Goal: Task Accomplishment & Management: Manage account settings

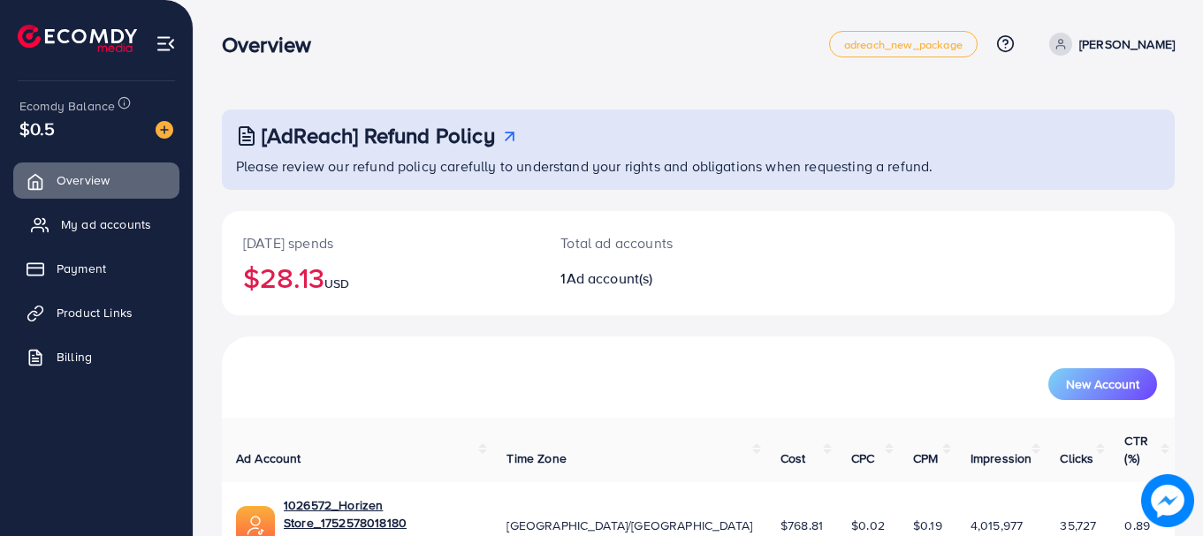
click at [108, 219] on span "My ad accounts" at bounding box center [106, 225] width 90 height 18
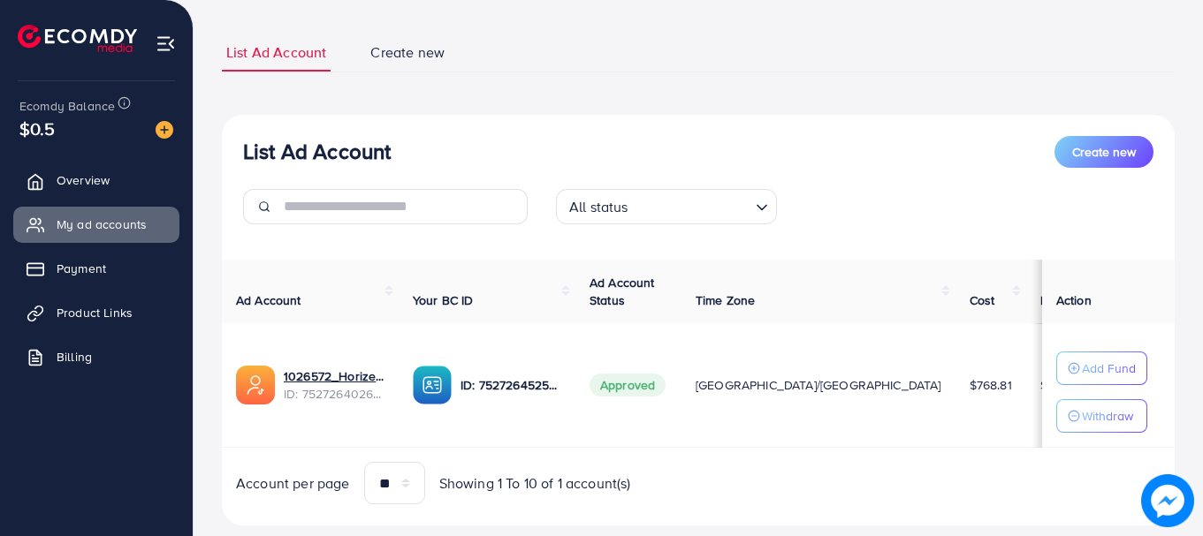
scroll to position [136, 0]
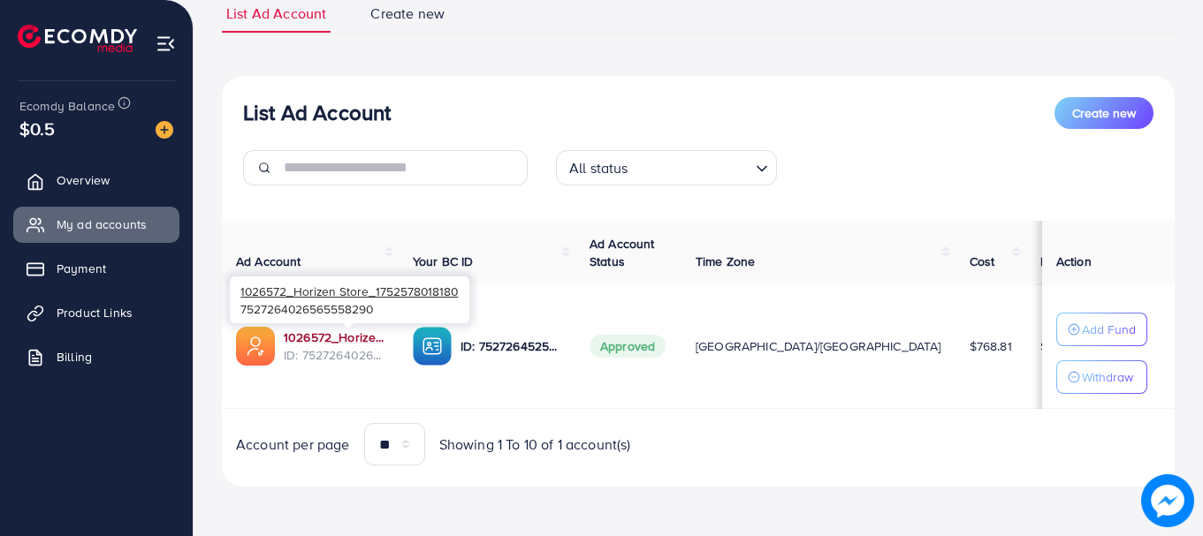
click at [364, 336] on link "1026572_Horizen Store_1752578018180" at bounding box center [334, 338] width 101 height 18
